Goal: Task Accomplishment & Management: Use online tool/utility

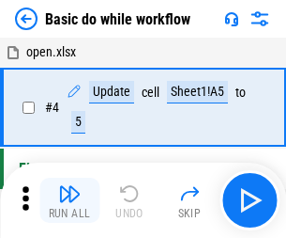
click at [69, 200] on img "button" at bounding box center [69, 193] width 23 height 23
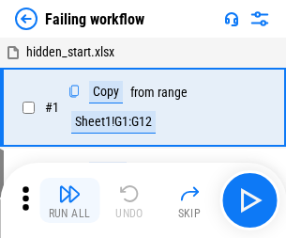
click at [69, 200] on img "button" at bounding box center [69, 193] width 23 height 23
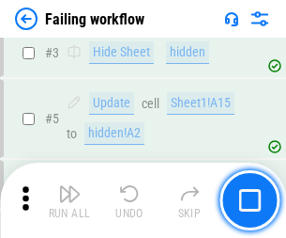
scroll to position [398, 0]
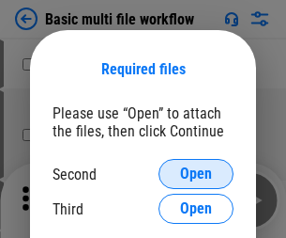
click at [196, 174] on span "Open" at bounding box center [196, 173] width 32 height 15
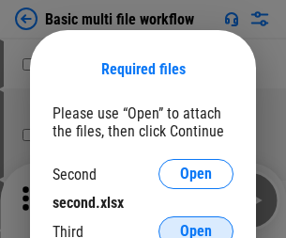
click at [196, 224] on span "Open" at bounding box center [196, 231] width 32 height 15
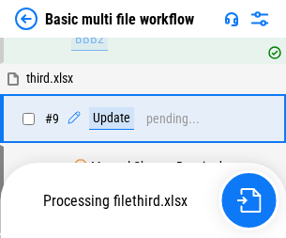
scroll to position [654, 0]
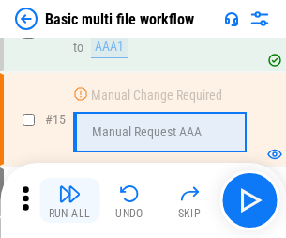
click at [69, 200] on img "button" at bounding box center [69, 193] width 23 height 23
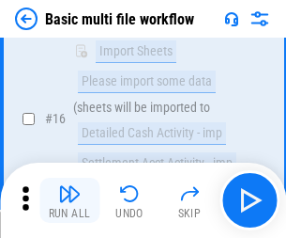
click at [69, 200] on img "button" at bounding box center [69, 193] width 23 height 23
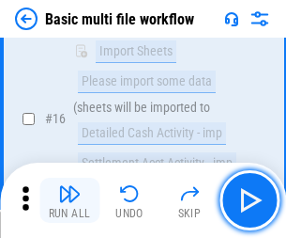
scroll to position [1250, 0]
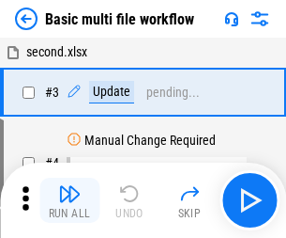
click at [69, 200] on img "button" at bounding box center [69, 193] width 23 height 23
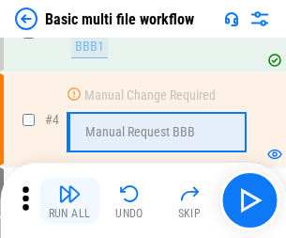
click at [69, 200] on img "button" at bounding box center [69, 193] width 23 height 23
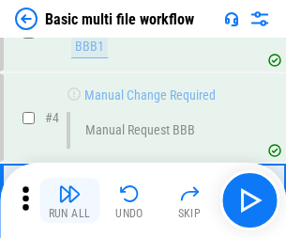
click at [69, 200] on img "button" at bounding box center [69, 193] width 23 height 23
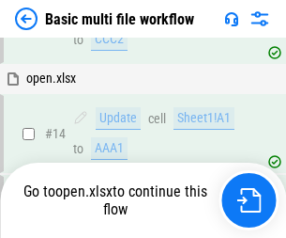
scroll to position [1118, 0]
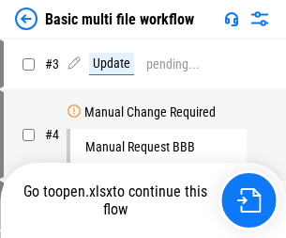
scroll to position [76, 0]
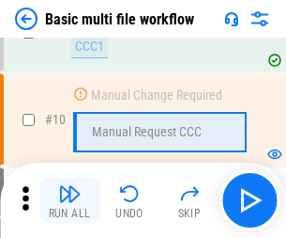
click at [69, 200] on img "button" at bounding box center [69, 193] width 23 height 23
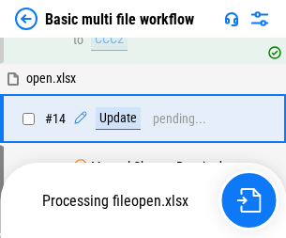
scroll to position [982, 0]
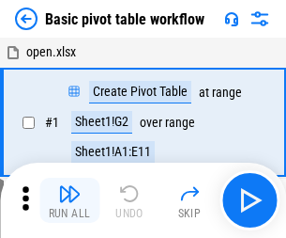
click at [69, 200] on img "button" at bounding box center [69, 193] width 23 height 23
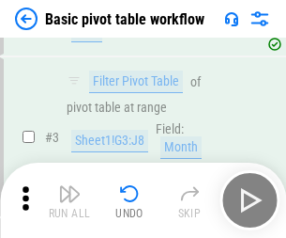
scroll to position [450, 0]
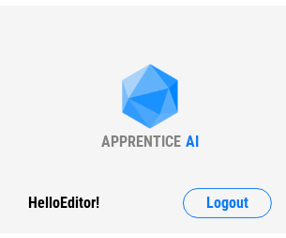
scroll to position [7, 0]
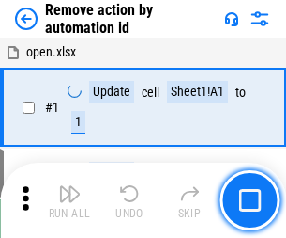
scroll to position [69, 0]
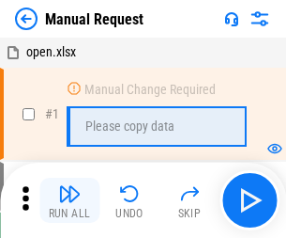
click at [69, 200] on img "button" at bounding box center [69, 193] width 23 height 23
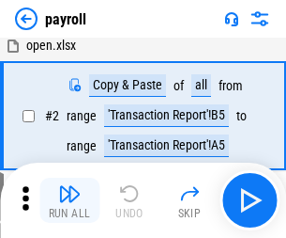
click at [69, 200] on img "button" at bounding box center [69, 193] width 23 height 23
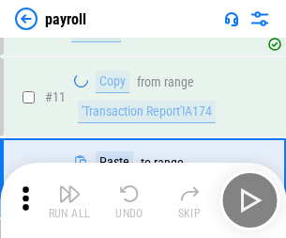
scroll to position [136, 0]
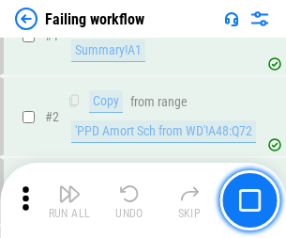
scroll to position [303, 0]
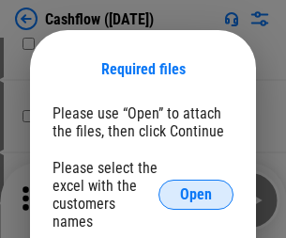
click at [196, 187] on span "Open" at bounding box center [196, 194] width 32 height 15
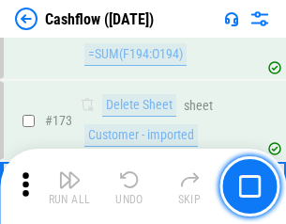
scroll to position [1988, 0]
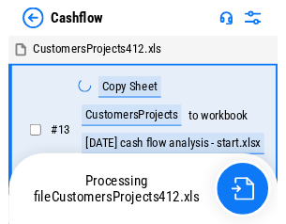
scroll to position [22, 0]
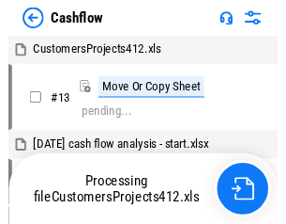
scroll to position [22, 0]
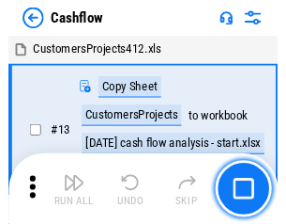
scroll to position [22, 0]
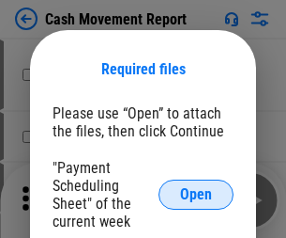
click at [196, 194] on span "Open" at bounding box center [196, 194] width 32 height 15
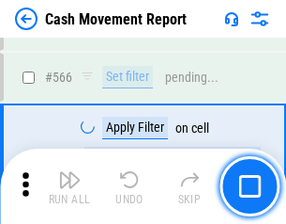
scroll to position [8608, 0]
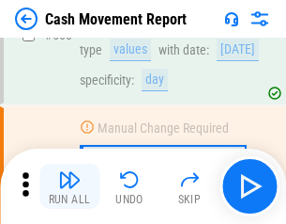
click at [69, 186] on img "button" at bounding box center [69, 179] width 23 height 23
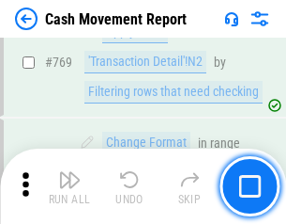
scroll to position [10436, 0]
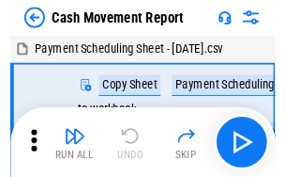
scroll to position [34, 0]
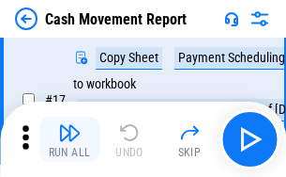
click at [69, 139] on img "button" at bounding box center [69, 132] width 23 height 23
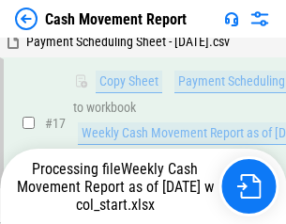
scroll to position [295, 0]
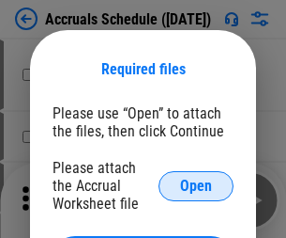
click at [196, 185] on span "Open" at bounding box center [196, 185] width 32 height 15
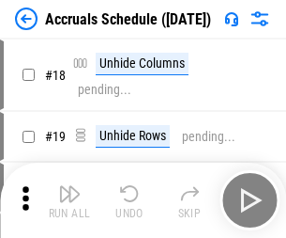
scroll to position [180, 0]
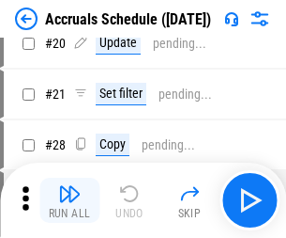
click at [69, 200] on img "button" at bounding box center [69, 193] width 23 height 23
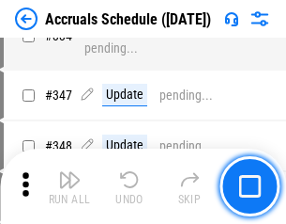
scroll to position [3884, 0]
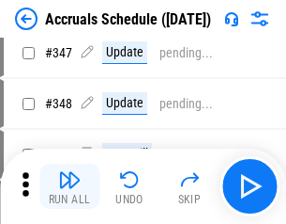
click at [69, 186] on img "button" at bounding box center [69, 179] width 23 height 23
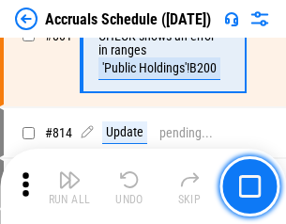
scroll to position [8288, 0]
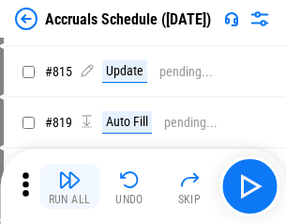
click at [69, 186] on img "button" at bounding box center [69, 179] width 23 height 23
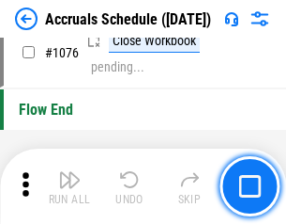
scroll to position [11249, 0]
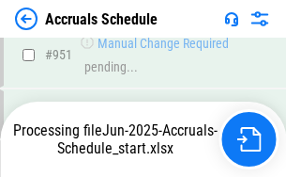
scroll to position [10127, 0]
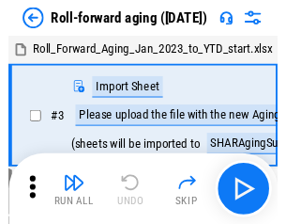
scroll to position [3, 0]
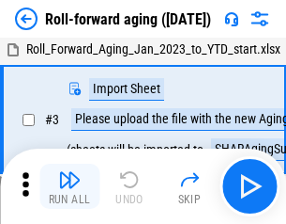
click at [69, 186] on img "button" at bounding box center [69, 179] width 23 height 23
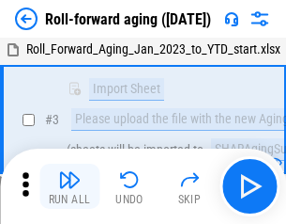
click at [69, 186] on img "button" at bounding box center [69, 179] width 23 height 23
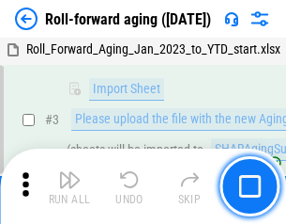
scroll to position [121, 0]
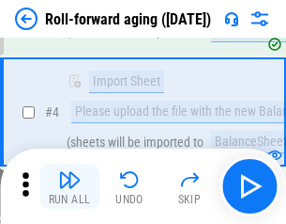
click at [69, 186] on img "button" at bounding box center [69, 179] width 23 height 23
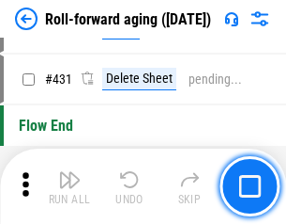
scroll to position [6513, 0]
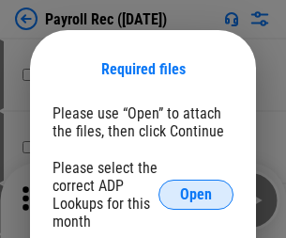
click at [196, 194] on span "Open" at bounding box center [196, 194] width 32 height 15
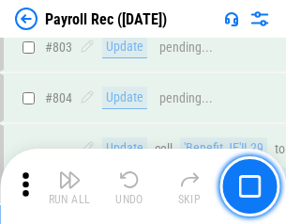
scroll to position [11932, 0]
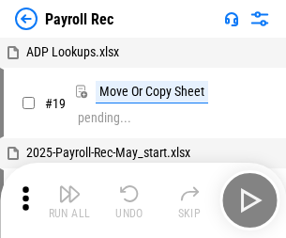
click at [69, 200] on img "button" at bounding box center [69, 193] width 23 height 23
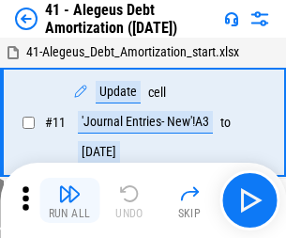
click at [69, 200] on img "button" at bounding box center [69, 193] width 23 height 23
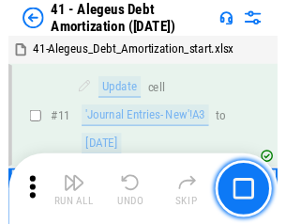
scroll to position [232, 0]
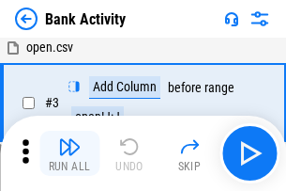
click at [69, 153] on img "button" at bounding box center [69, 146] width 23 height 23
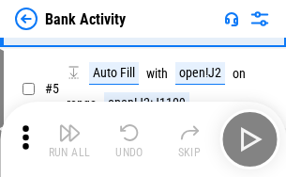
scroll to position [100, 0]
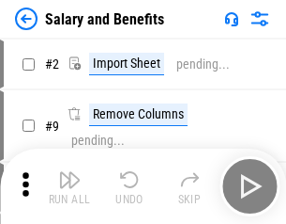
click at [69, 186] on img "button" at bounding box center [69, 179] width 23 height 23
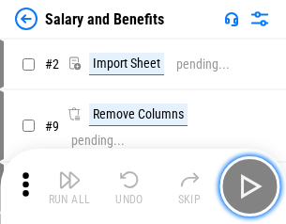
scroll to position [25, 0]
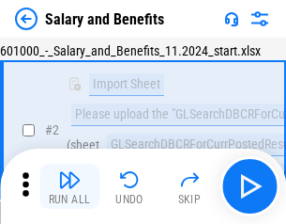
click at [69, 186] on img "button" at bounding box center [69, 179] width 23 height 23
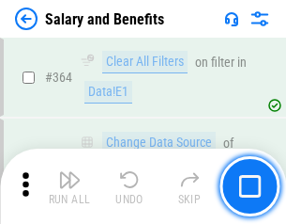
scroll to position [8844, 0]
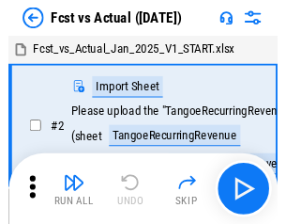
scroll to position [24, 0]
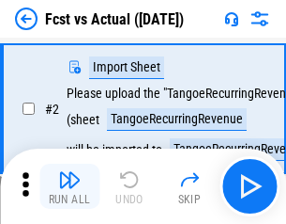
click at [69, 186] on img "button" at bounding box center [69, 179] width 23 height 23
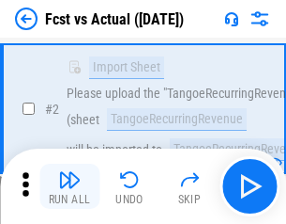
click at [69, 186] on img "button" at bounding box center [69, 179] width 23 height 23
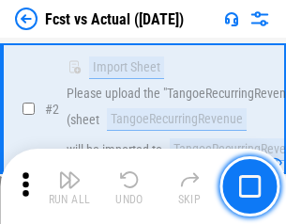
scroll to position [176, 0]
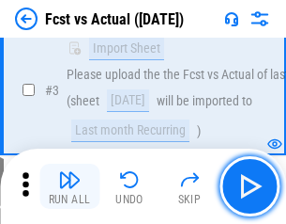
click at [69, 186] on img "button" at bounding box center [69, 179] width 23 height 23
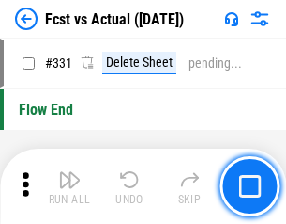
scroll to position [8990, 0]
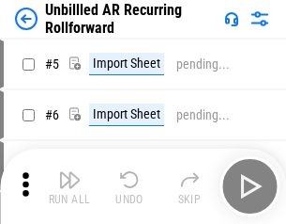
scroll to position [40, 0]
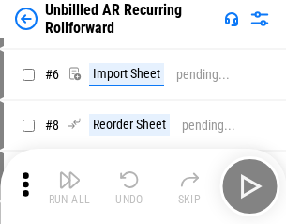
click at [69, 186] on img "button" at bounding box center [69, 179] width 23 height 23
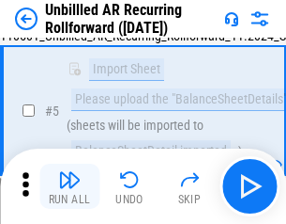
click at [69, 186] on img "button" at bounding box center [69, 179] width 23 height 23
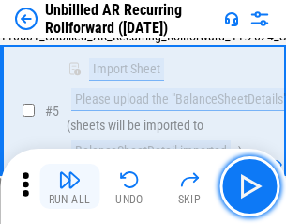
scroll to position [177, 0]
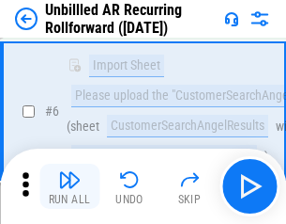
click at [69, 186] on img "button" at bounding box center [69, 179] width 23 height 23
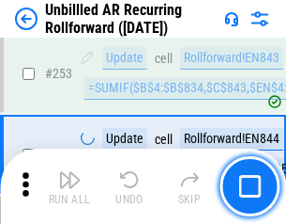
scroll to position [6379, 0]
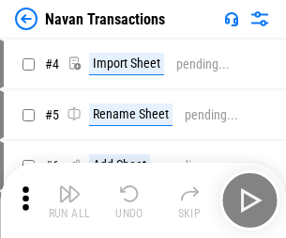
click at [69, 186] on img "button" at bounding box center [69, 193] width 23 height 23
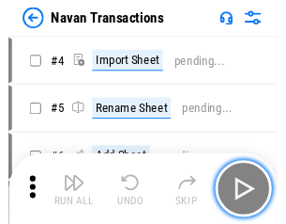
scroll to position [30, 0]
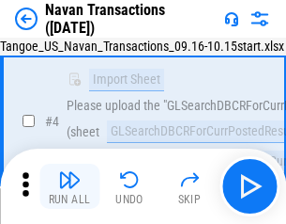
click at [69, 186] on img "button" at bounding box center [69, 179] width 23 height 23
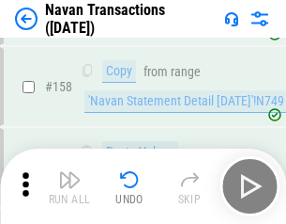
scroll to position [6089, 0]
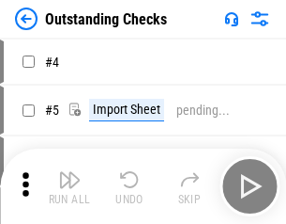
click at [69, 186] on img "button" at bounding box center [69, 179] width 23 height 23
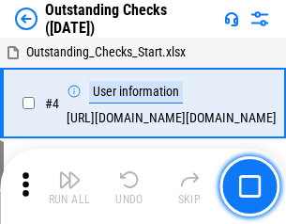
scroll to position [79, 0]
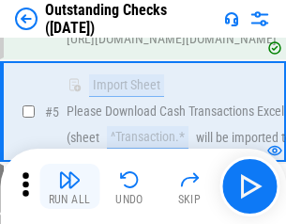
click at [69, 186] on img "button" at bounding box center [69, 179] width 23 height 23
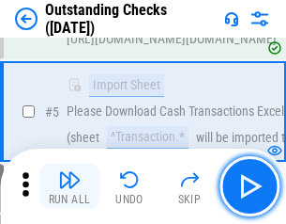
scroll to position [196, 0]
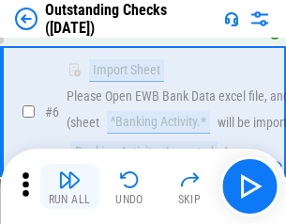
click at [69, 186] on img "button" at bounding box center [69, 179] width 23 height 23
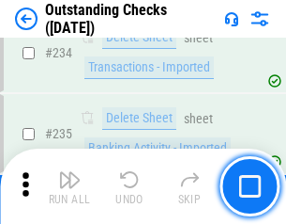
scroll to position [5703, 0]
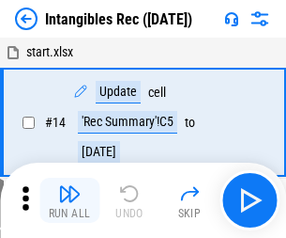
click at [69, 200] on img "button" at bounding box center [69, 193] width 23 height 23
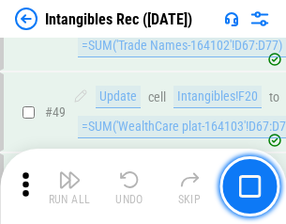
scroll to position [732, 0]
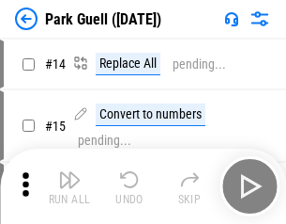
click at [69, 186] on img "button" at bounding box center [69, 179] width 23 height 23
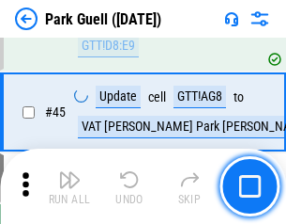
scroll to position [2349, 0]
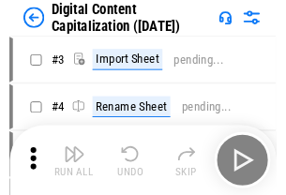
scroll to position [54, 0]
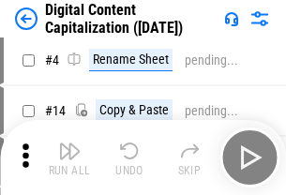
click at [69, 158] on img "button" at bounding box center [69, 151] width 23 height 23
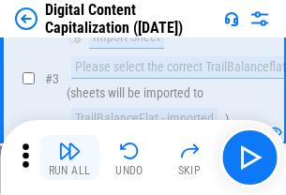
click at [69, 158] on img "button" at bounding box center [69, 151] width 23 height 23
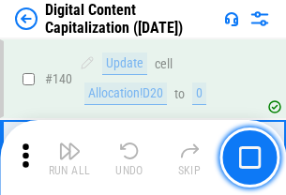
scroll to position [1992, 0]
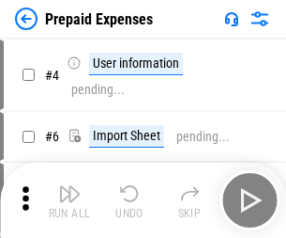
click at [69, 186] on img "button" at bounding box center [69, 193] width 23 height 23
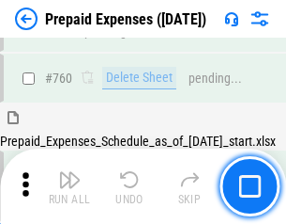
scroll to position [5205, 0]
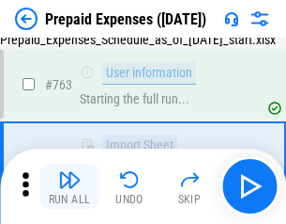
click at [69, 186] on img "button" at bounding box center [69, 179] width 23 height 23
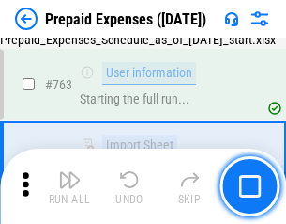
scroll to position [5316, 0]
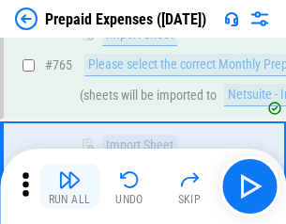
click at [69, 186] on img "button" at bounding box center [69, 179] width 23 height 23
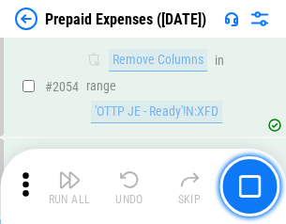
scroll to position [19632, 0]
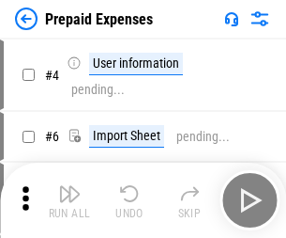
click at [69, 200] on img "button" at bounding box center [69, 193] width 23 height 23
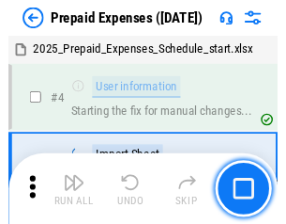
scroll to position [83, 0]
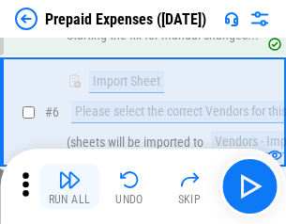
click at [69, 186] on img "button" at bounding box center [69, 179] width 23 height 23
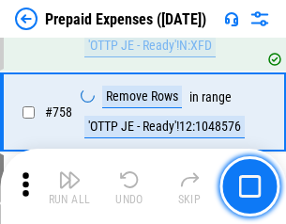
scroll to position [6692, 0]
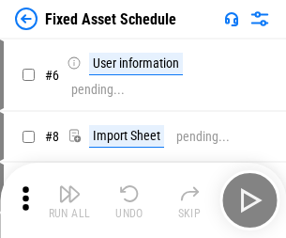
click at [69, 200] on img "button" at bounding box center [69, 193] width 23 height 23
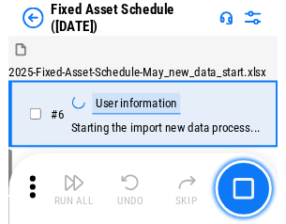
scroll to position [101, 0]
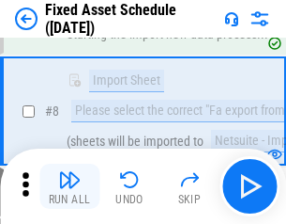
click at [69, 186] on img "button" at bounding box center [69, 179] width 23 height 23
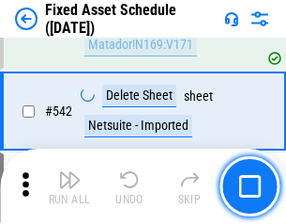
scroll to position [6696, 0]
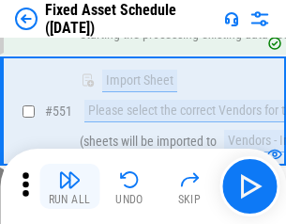
click at [69, 186] on img "button" at bounding box center [69, 179] width 23 height 23
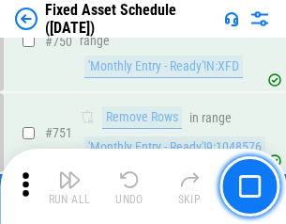
scroll to position [9156, 0]
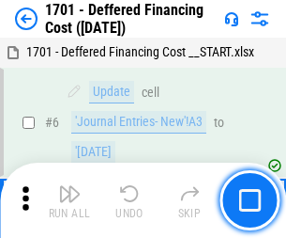
scroll to position [225, 0]
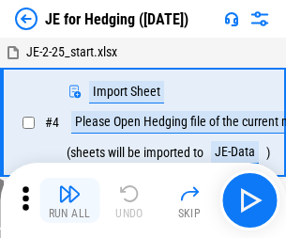
click at [69, 186] on img "button" at bounding box center [69, 193] width 23 height 23
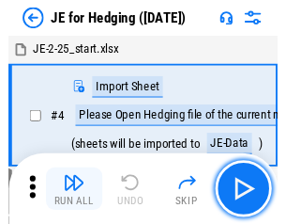
scroll to position [3, 0]
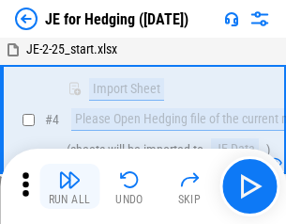
click at [69, 186] on img "button" at bounding box center [69, 179] width 23 height 23
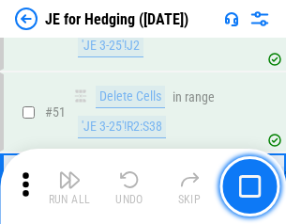
scroll to position [1216, 0]
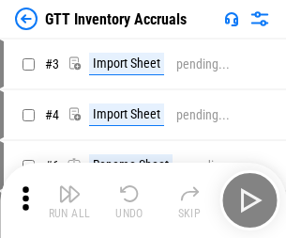
click at [69, 186] on img "button" at bounding box center [69, 193] width 23 height 23
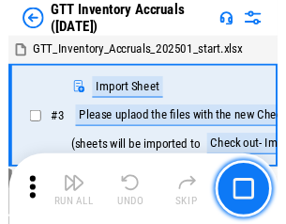
scroll to position [3, 0]
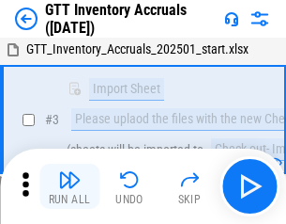
click at [69, 186] on img "button" at bounding box center [69, 179] width 23 height 23
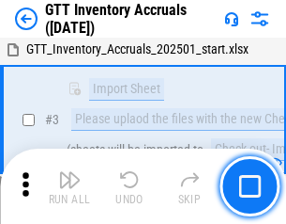
scroll to position [121, 0]
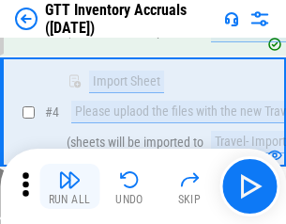
click at [69, 186] on img "button" at bounding box center [69, 179] width 23 height 23
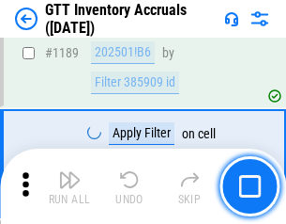
scroll to position [15337, 0]
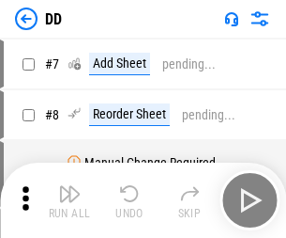
click at [69, 200] on img "button" at bounding box center [69, 193] width 23 height 23
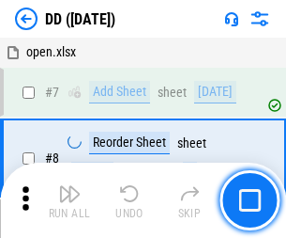
scroll to position [181, 0]
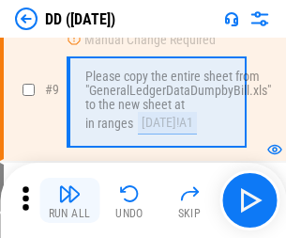
click at [69, 200] on img "button" at bounding box center [69, 193] width 23 height 23
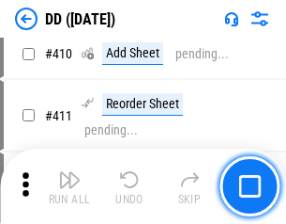
scroll to position [8403, 0]
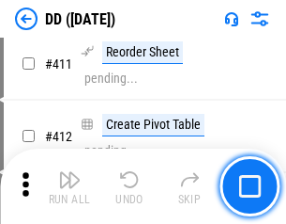
click at [69, 186] on img "button" at bounding box center [69, 179] width 23 height 23
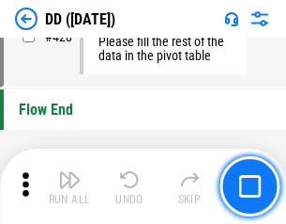
scroll to position [8989, 0]
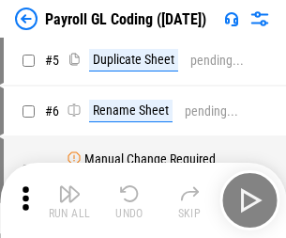
click at [69, 200] on img "button" at bounding box center [69, 193] width 23 height 23
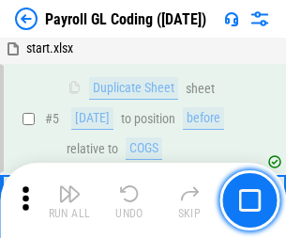
scroll to position [225, 0]
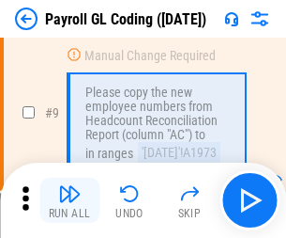
click at [69, 200] on img "button" at bounding box center [69, 193] width 23 height 23
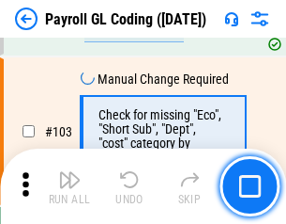
scroll to position [4406, 0]
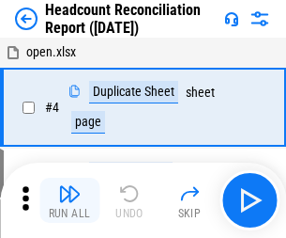
click at [69, 200] on img "button" at bounding box center [69, 193] width 23 height 23
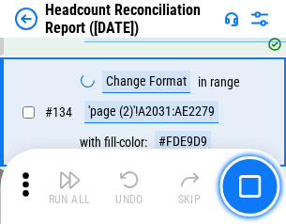
scroll to position [2258, 0]
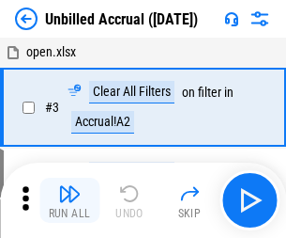
click at [69, 200] on img "button" at bounding box center [69, 193] width 23 height 23
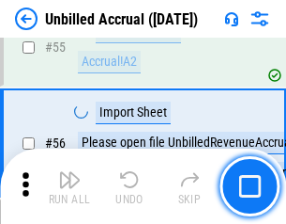
scroll to position [1961, 0]
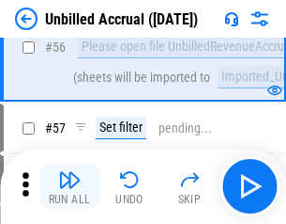
click at [69, 186] on img "button" at bounding box center [69, 179] width 23 height 23
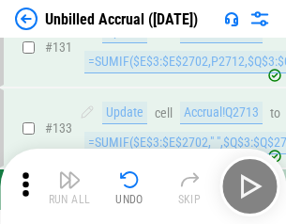
scroll to position [5594, 0]
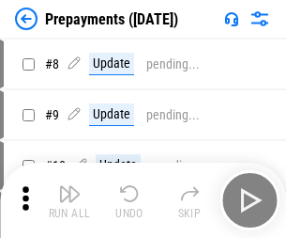
click at [69, 200] on img "button" at bounding box center [69, 193] width 23 height 23
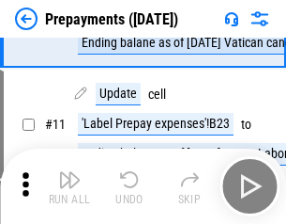
scroll to position [117, 0]
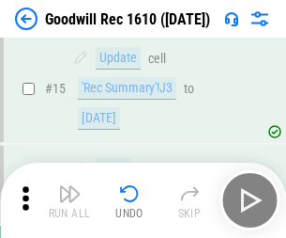
scroll to position [321, 0]
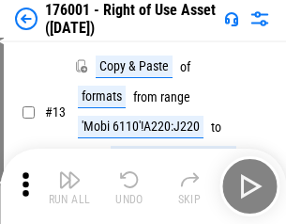
scroll to position [121, 0]
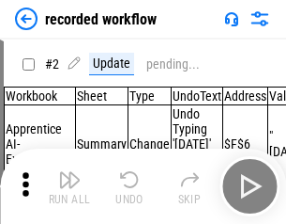
click at [69, 186] on img "button" at bounding box center [69, 179] width 23 height 23
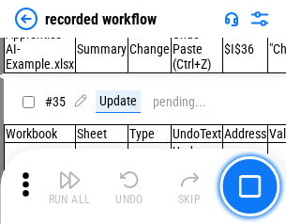
scroll to position [5870, 0]
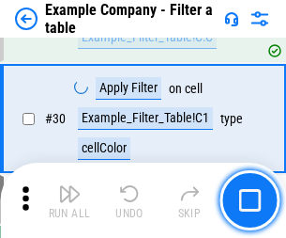
scroll to position [1719, 0]
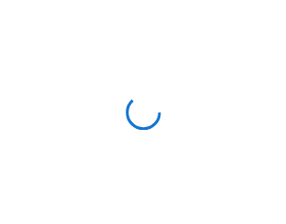
scroll to position [29, 0]
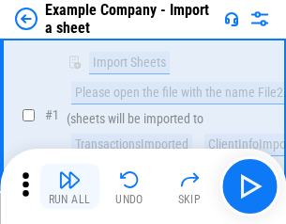
click at [69, 186] on img "button" at bounding box center [69, 179] width 23 height 23
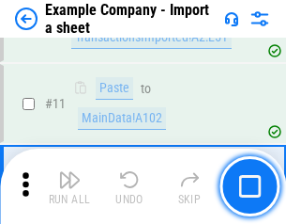
scroll to position [415, 0]
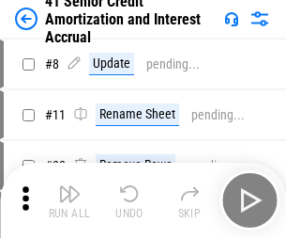
click at [69, 186] on img "button" at bounding box center [69, 193] width 23 height 23
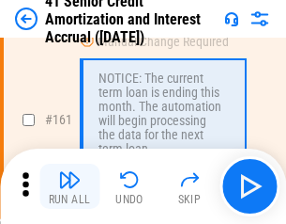
click at [69, 186] on img "button" at bounding box center [69, 179] width 23 height 23
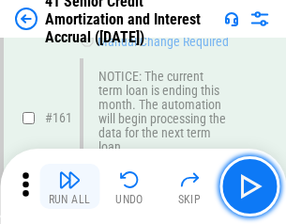
scroll to position [2009, 0]
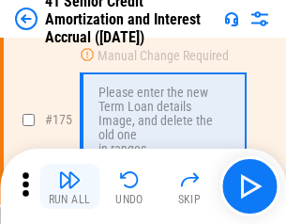
click at [69, 186] on img "button" at bounding box center [69, 179] width 23 height 23
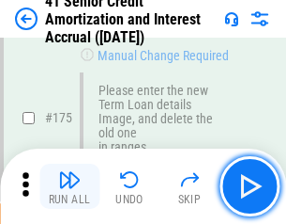
scroll to position [2199, 0]
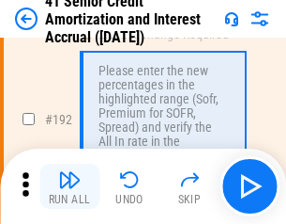
click at [69, 186] on img "button" at bounding box center [69, 179] width 23 height 23
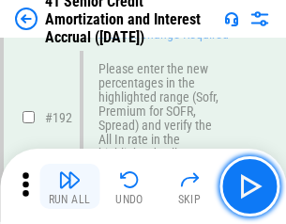
scroll to position [2397, 0]
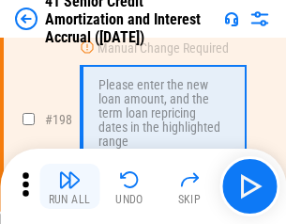
click at [69, 186] on img "button" at bounding box center [69, 179] width 23 height 23
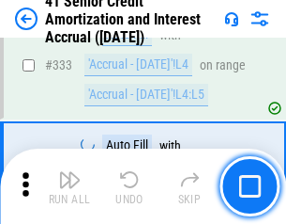
scroll to position [4798, 0]
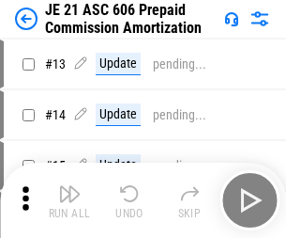
click at [69, 186] on img "button" at bounding box center [69, 193] width 23 height 23
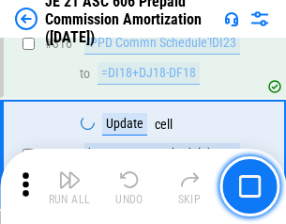
scroll to position [3507, 0]
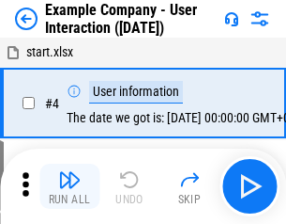
click at [69, 186] on img "button" at bounding box center [69, 179] width 23 height 23
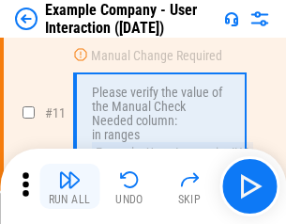
click at [69, 186] on img "button" at bounding box center [69, 179] width 23 height 23
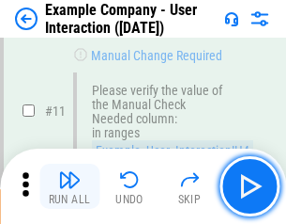
scroll to position [407, 0]
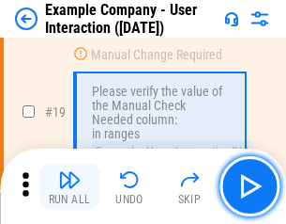
click at [69, 186] on img "button" at bounding box center [69, 179] width 23 height 23
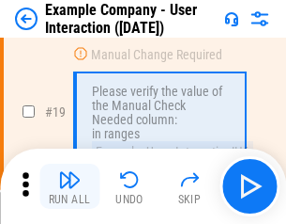
click at [69, 186] on img "button" at bounding box center [69, 179] width 23 height 23
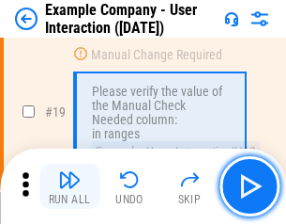
click at [69, 186] on img "button" at bounding box center [69, 179] width 23 height 23
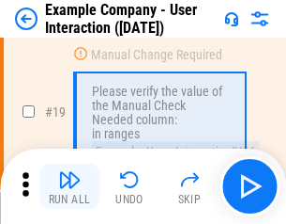
click at [69, 186] on img "button" at bounding box center [69, 179] width 23 height 23
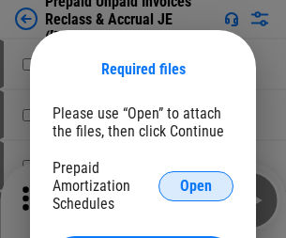
click at [196, 185] on span "Open" at bounding box center [196, 185] width 32 height 15
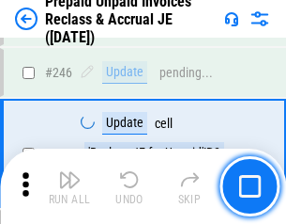
scroll to position [2536, 0]
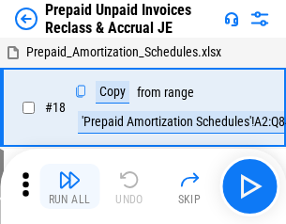
click at [69, 186] on img "button" at bounding box center [69, 179] width 23 height 23
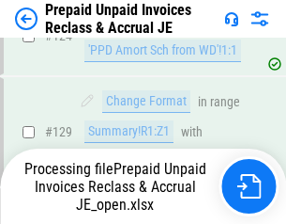
scroll to position [1634, 0]
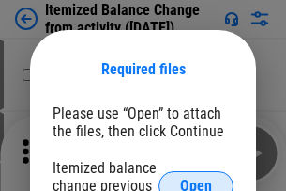
click at [196, 178] on span "Open" at bounding box center [196, 185] width 32 height 15
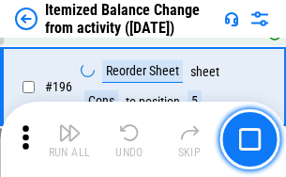
scroll to position [3615, 0]
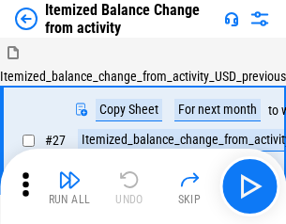
scroll to position [29, 0]
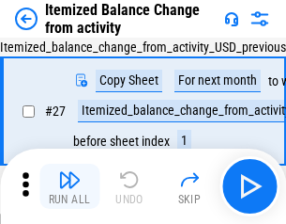
click at [69, 186] on img "button" at bounding box center [69, 179] width 23 height 23
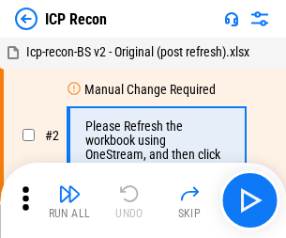
scroll to position [8, 0]
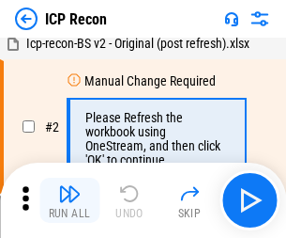
click at [69, 200] on img "button" at bounding box center [69, 193] width 23 height 23
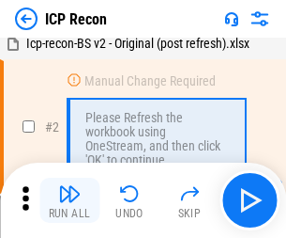
click at [69, 200] on img "button" at bounding box center [69, 193] width 23 height 23
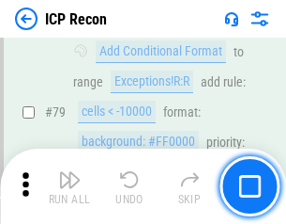
scroll to position [1841, 0]
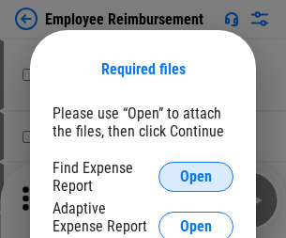
click at [196, 177] on span "Open" at bounding box center [196, 176] width 32 height 15
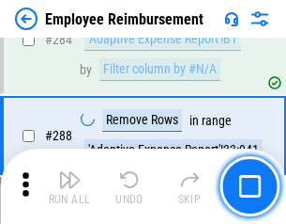
scroll to position [5105, 0]
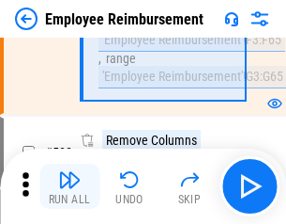
click at [69, 186] on img "button" at bounding box center [69, 179] width 23 height 23
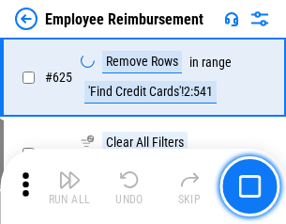
scroll to position [11245, 0]
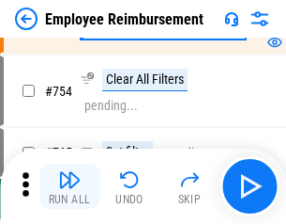
click at [69, 186] on img "button" at bounding box center [69, 179] width 23 height 23
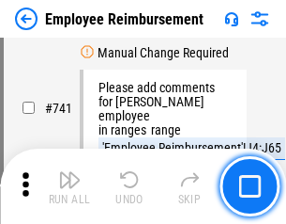
scroll to position [13177, 0]
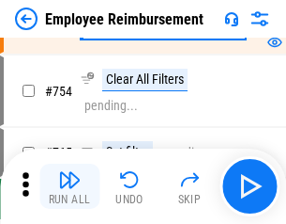
click at [69, 186] on img "button" at bounding box center [69, 179] width 23 height 23
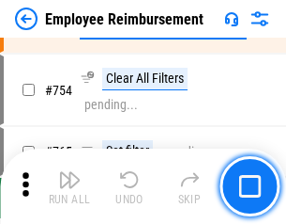
click at [69, 186] on img "button" at bounding box center [69, 179] width 23 height 23
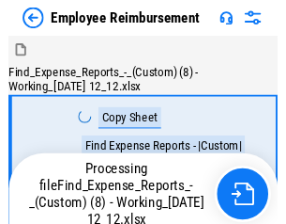
scroll to position [64, 0]
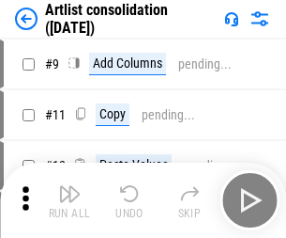
click at [69, 200] on img "button" at bounding box center [69, 193] width 23 height 23
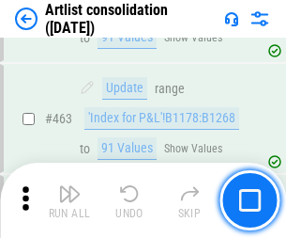
scroll to position [8224, 0]
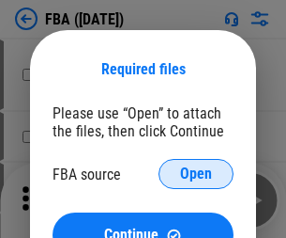
click at [196, 174] on span "Open" at bounding box center [196, 173] width 32 height 15
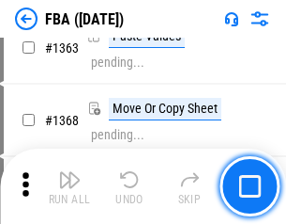
scroll to position [19949, 0]
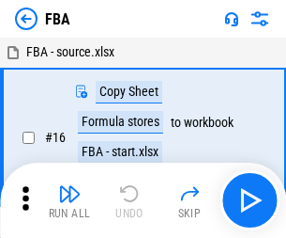
scroll to position [19, 0]
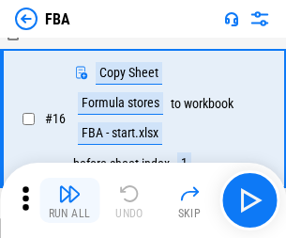
click at [69, 200] on img "button" at bounding box center [69, 193] width 23 height 23
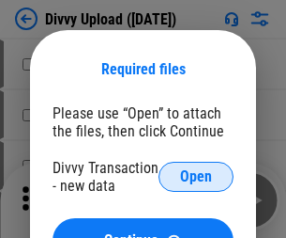
click at [196, 177] on span "Open" at bounding box center [196, 176] width 32 height 15
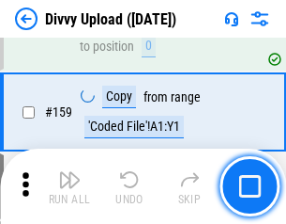
scroll to position [1945, 0]
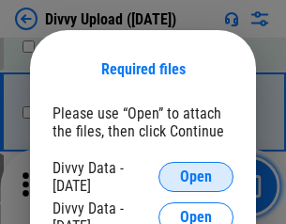
click at [196, 177] on span "Open" at bounding box center [196, 176] width 32 height 15
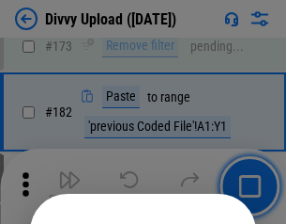
scroll to position [2108, 0]
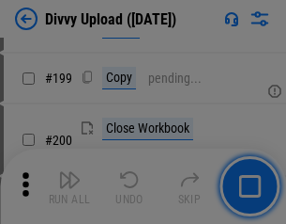
scroll to position [2731, 0]
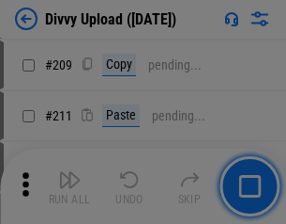
scroll to position [3190, 0]
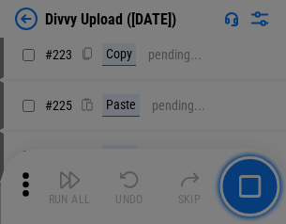
scroll to position [3748, 0]
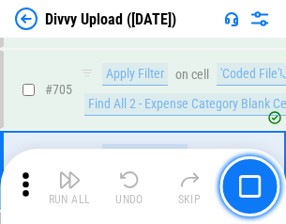
scroll to position [12848, 0]
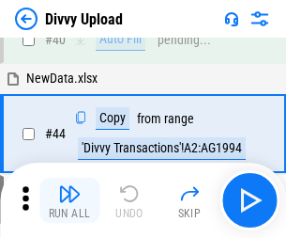
click at [69, 200] on img "button" at bounding box center [69, 193] width 23 height 23
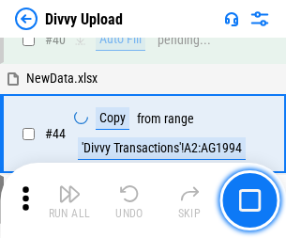
scroll to position [207, 0]
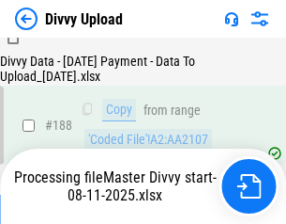
scroll to position [2211, 0]
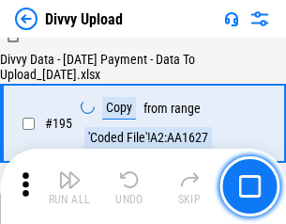
scroll to position [2625, 0]
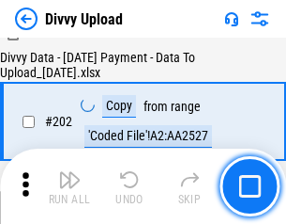
scroll to position [3039, 0]
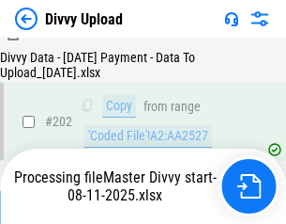
scroll to position [3039, 0]
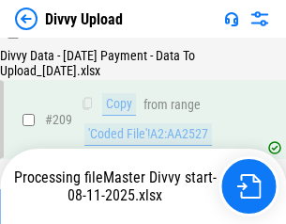
scroll to position [3453, 0]
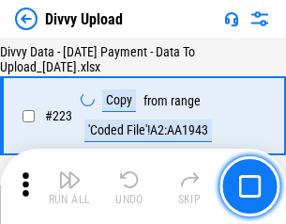
scroll to position [4281, 0]
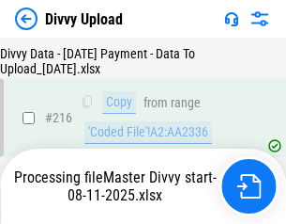
scroll to position [3963, 0]
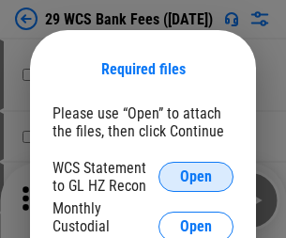
click at [196, 177] on span "Open" at bounding box center [196, 176] width 32 height 15
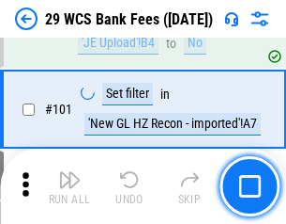
scroll to position [1830, 0]
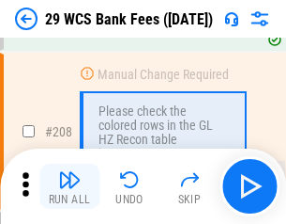
click at [69, 186] on img "button" at bounding box center [69, 179] width 23 height 23
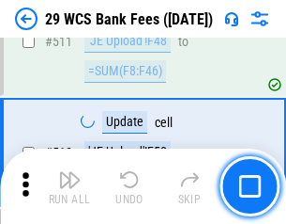
scroll to position [9449, 0]
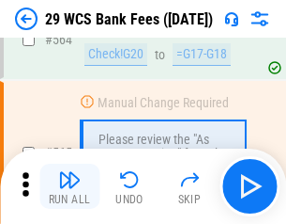
click at [69, 186] on img "button" at bounding box center [69, 179] width 23 height 23
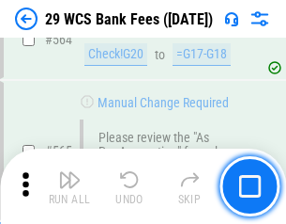
scroll to position [10157, 0]
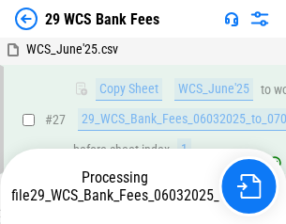
scroll to position [375, 0]
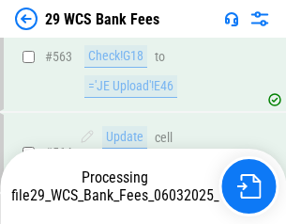
scroll to position [10136, 0]
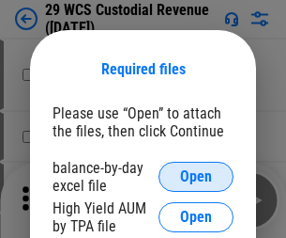
click at [196, 177] on span "Open" at bounding box center [196, 176] width 32 height 15
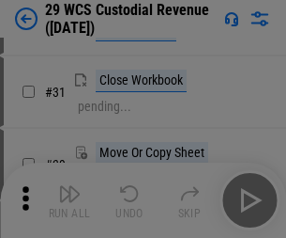
scroll to position [403, 0]
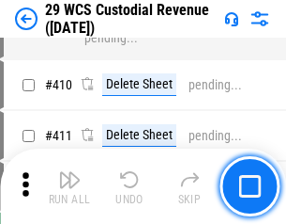
scroll to position [8699, 0]
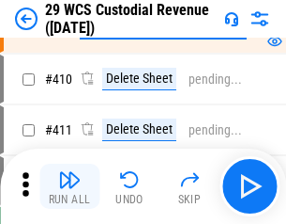
click at [69, 186] on img "button" at bounding box center [69, 179] width 23 height 23
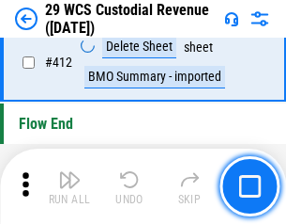
scroll to position [8969, 0]
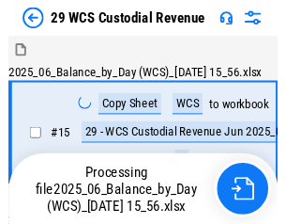
scroll to position [45, 0]
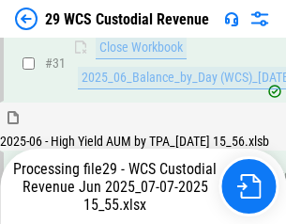
scroll to position [964, 0]
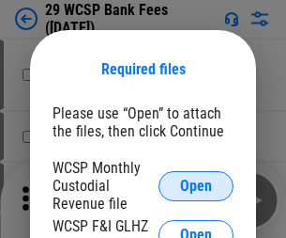
click at [196, 185] on span "Open" at bounding box center [196, 185] width 32 height 15
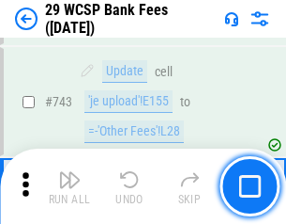
scroll to position [9464, 0]
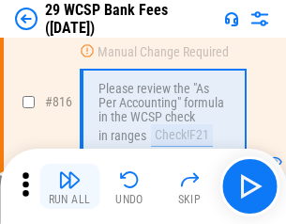
click at [69, 186] on img "button" at bounding box center [69, 179] width 23 height 23
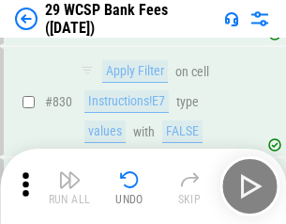
scroll to position [11916, 0]
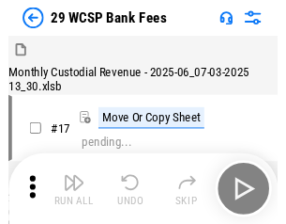
scroll to position [45, 0]
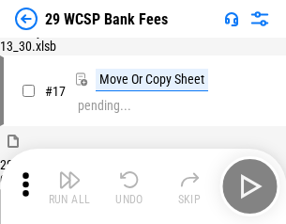
click at [69, 186] on img "button" at bounding box center [69, 179] width 23 height 23
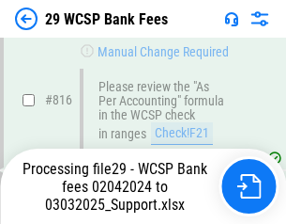
scroll to position [11548, 0]
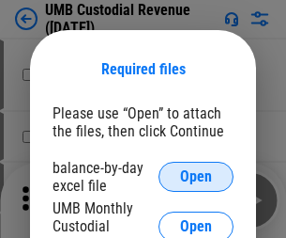
click at [196, 177] on span "Open" at bounding box center [196, 176] width 32 height 15
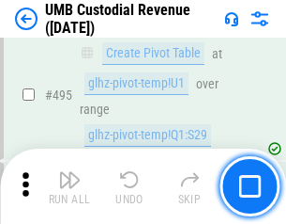
scroll to position [7662, 0]
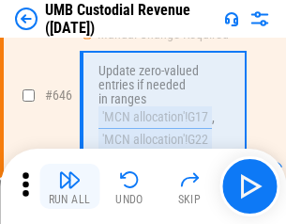
click at [69, 186] on img "button" at bounding box center [69, 179] width 23 height 23
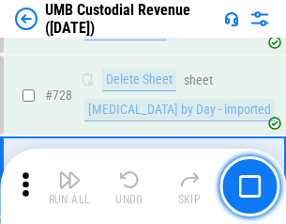
scroll to position [11586, 0]
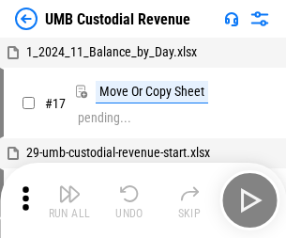
scroll to position [14, 0]
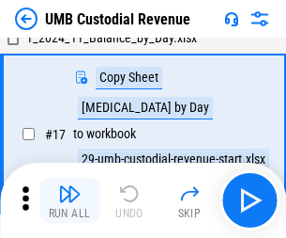
click at [69, 200] on img "button" at bounding box center [69, 193] width 23 height 23
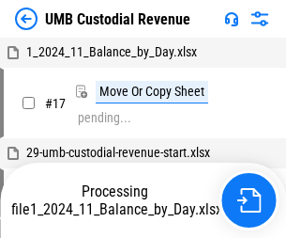
scroll to position [14, 0]
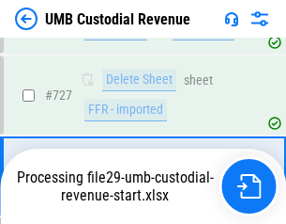
scroll to position [11462, 0]
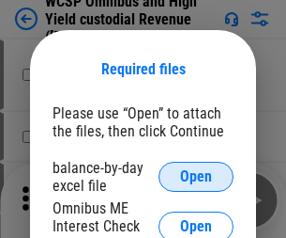
click at [196, 177] on span "Open" at bounding box center [196, 176] width 32 height 15
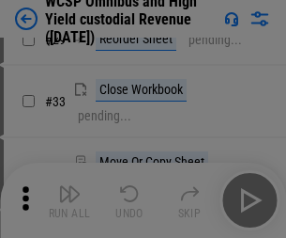
scroll to position [429, 0]
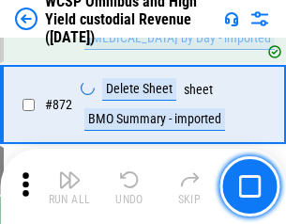
scroll to position [15895, 0]
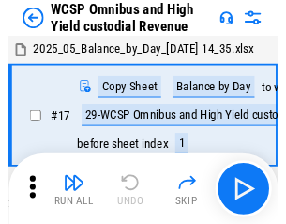
scroll to position [10, 0]
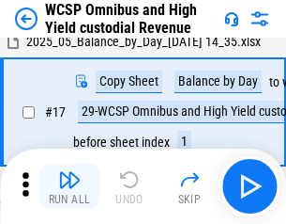
click at [69, 186] on img "button" at bounding box center [69, 179] width 23 height 23
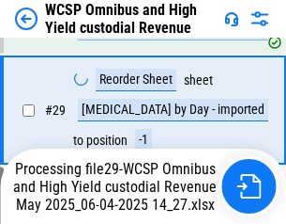
scroll to position [391, 0]
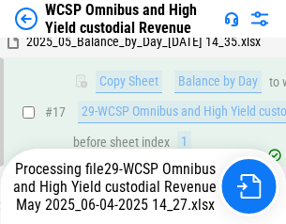
scroll to position [391, 0]
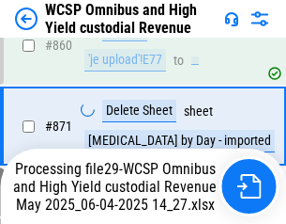
scroll to position [15852, 0]
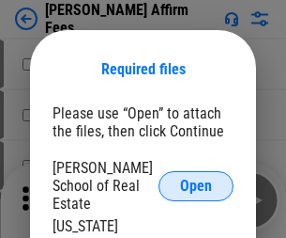
click at [196, 178] on span "Open" at bounding box center [196, 185] width 32 height 15
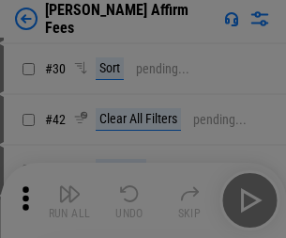
scroll to position [382, 0]
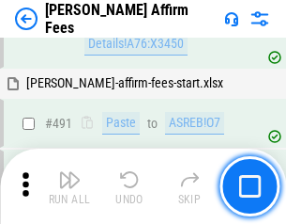
scroll to position [5107, 0]
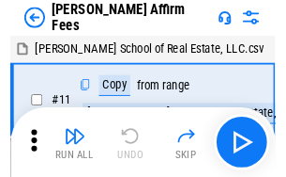
scroll to position [19, 0]
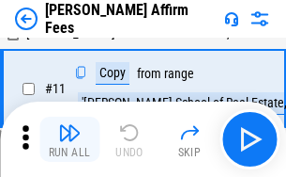
click at [69, 139] on img "button" at bounding box center [69, 132] width 23 height 23
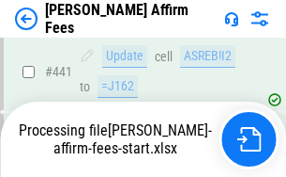
scroll to position [4926, 0]
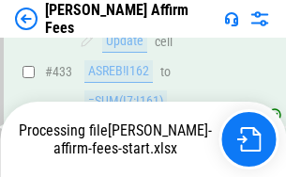
scroll to position [4954, 0]
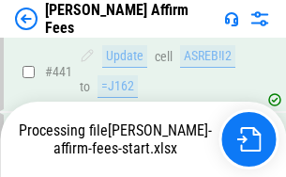
scroll to position [4926, 0]
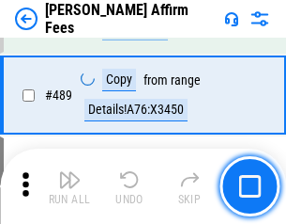
scroll to position [4902, 0]
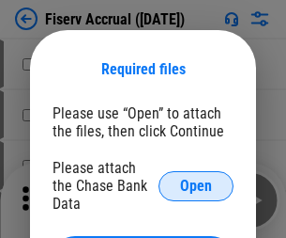
click at [196, 178] on span "Open" at bounding box center [196, 185] width 32 height 15
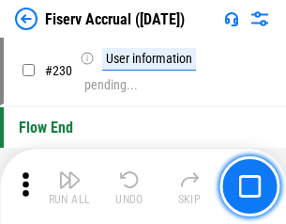
scroll to position [5951, 0]
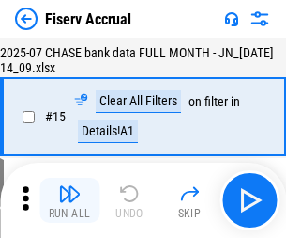
click at [69, 200] on img "button" at bounding box center [69, 193] width 23 height 23
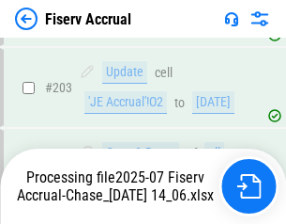
scroll to position [5431, 0]
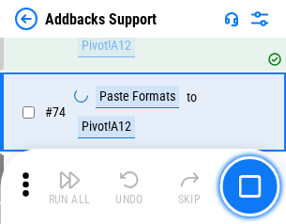
scroll to position [1367, 0]
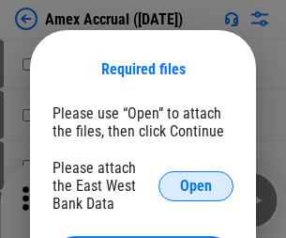
click at [196, 185] on span "Open" at bounding box center [196, 185] width 32 height 15
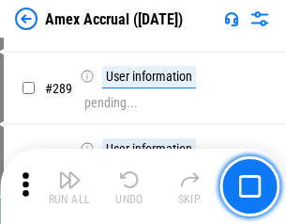
scroll to position [5143, 0]
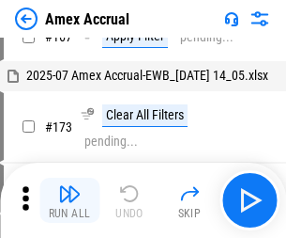
click at [69, 200] on img "button" at bounding box center [69, 193] width 23 height 23
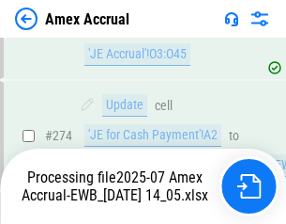
scroll to position [5597, 0]
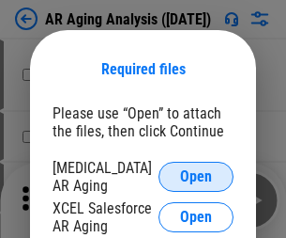
click at [196, 174] on span "Open" at bounding box center [196, 176] width 32 height 15
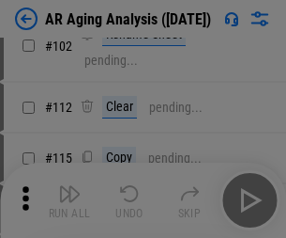
scroll to position [258, 0]
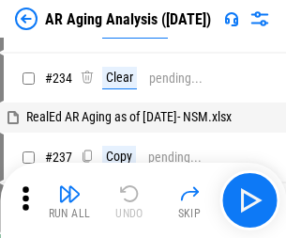
scroll to position [19, 0]
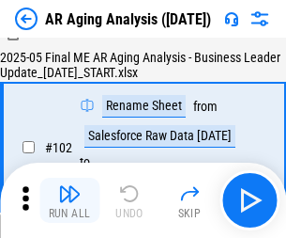
click at [69, 200] on img "button" at bounding box center [69, 193] width 23 height 23
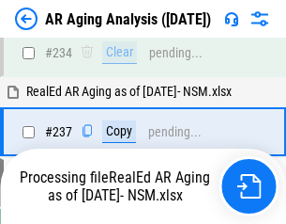
scroll to position [2911, 0]
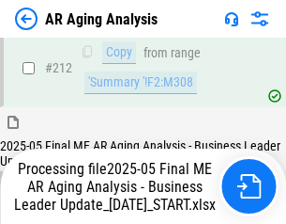
scroll to position [2890, 0]
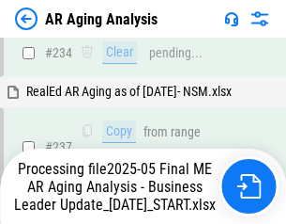
scroll to position [2968, 0]
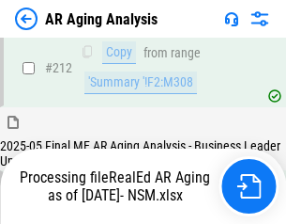
scroll to position [2824, 0]
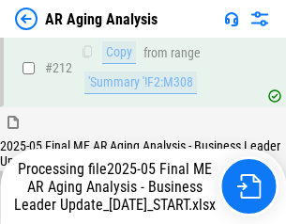
scroll to position [2890, 0]
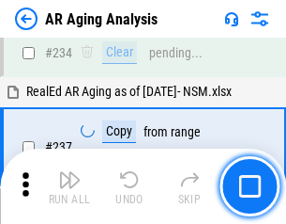
scroll to position [2890, 0]
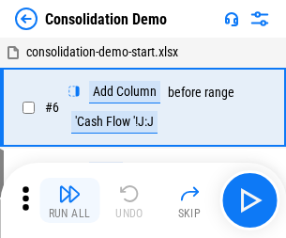
click at [69, 200] on img "button" at bounding box center [69, 193] width 23 height 23
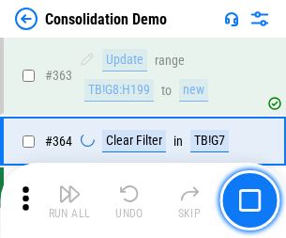
scroll to position [6295, 0]
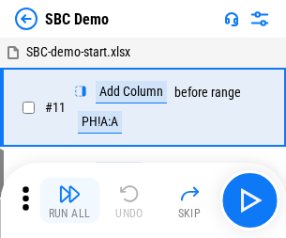
click at [69, 200] on img "button" at bounding box center [69, 193] width 23 height 23
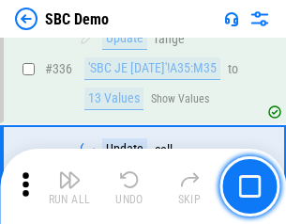
scroll to position [4941, 0]
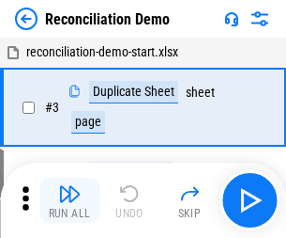
click at [69, 200] on img "button" at bounding box center [69, 193] width 23 height 23
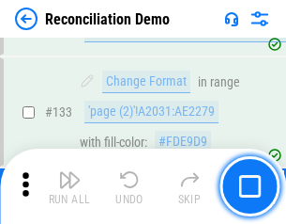
scroll to position [2230, 0]
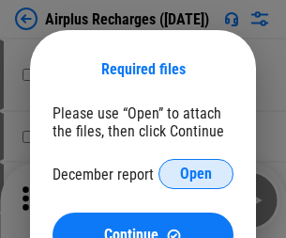
click at [196, 174] on span "Open" at bounding box center [196, 173] width 32 height 15
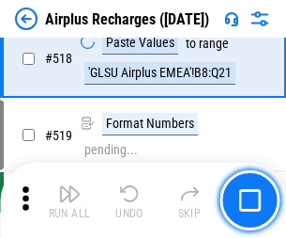
scroll to position [8082, 0]
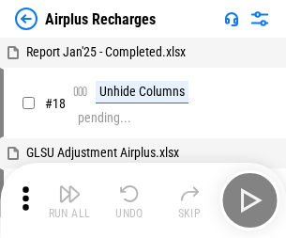
click at [69, 200] on img "button" at bounding box center [69, 193] width 23 height 23
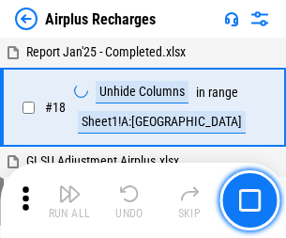
scroll to position [83, 0]
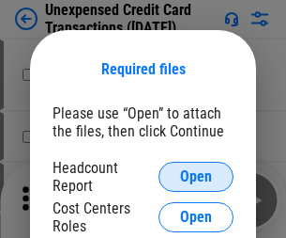
click at [196, 177] on span "Open" at bounding box center [196, 176] width 32 height 15
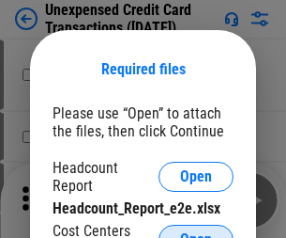
click at [196, 232] on span "Open" at bounding box center [196, 239] width 32 height 15
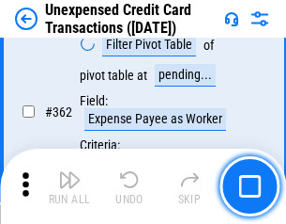
scroll to position [4830, 0]
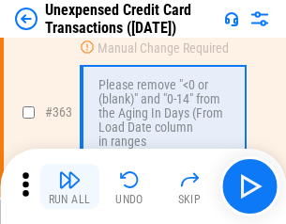
click at [69, 186] on img "button" at bounding box center [69, 179] width 23 height 23
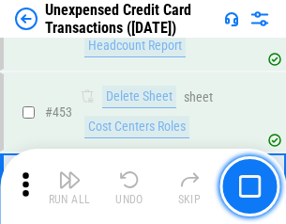
scroll to position [6406, 0]
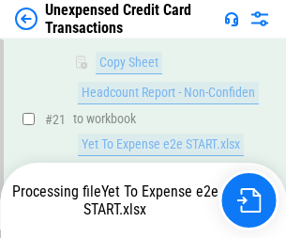
scroll to position [401, 0]
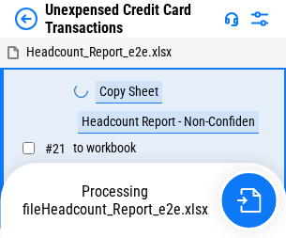
scroll to position [29, 0]
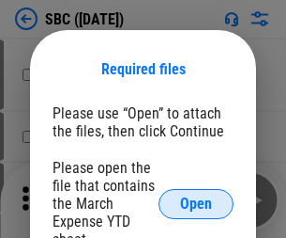
click at [196, 203] on span "Open" at bounding box center [196, 203] width 32 height 15
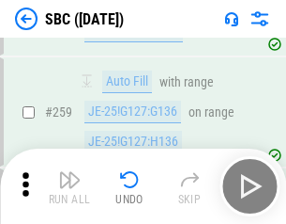
scroll to position [3670, 0]
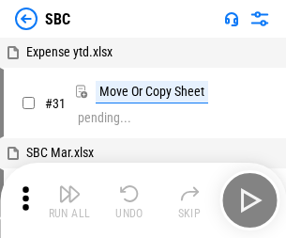
scroll to position [19, 0]
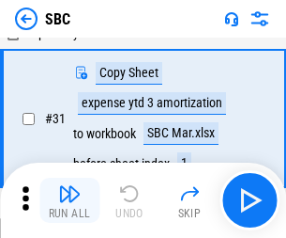
click at [69, 200] on img "button" at bounding box center [69, 193] width 23 height 23
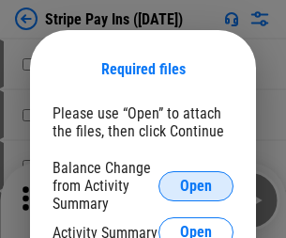
click at [196, 185] on span "Open" at bounding box center [196, 185] width 32 height 15
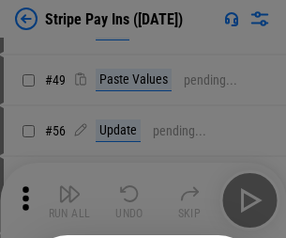
scroll to position [341, 0]
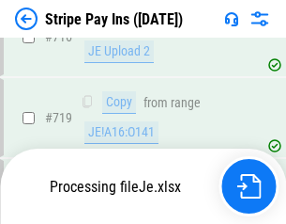
scroll to position [9737, 0]
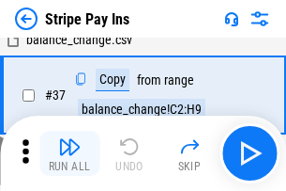
click at [69, 153] on img "button" at bounding box center [69, 146] width 23 height 23
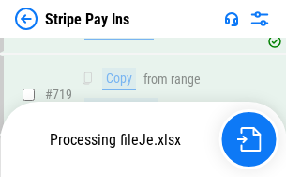
scroll to position [9695, 0]
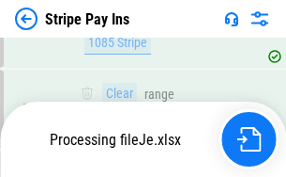
scroll to position [9695, 0]
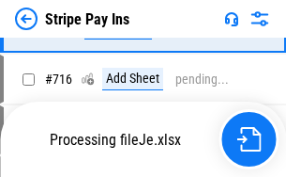
scroll to position [9695, 0]
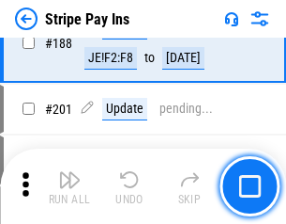
scroll to position [2675, 0]
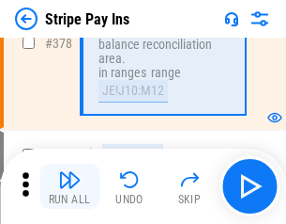
click at [69, 186] on img "button" at bounding box center [69, 179] width 23 height 23
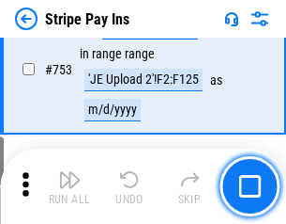
scroll to position [9672, 0]
